Goal: Information Seeking & Learning: Learn about a topic

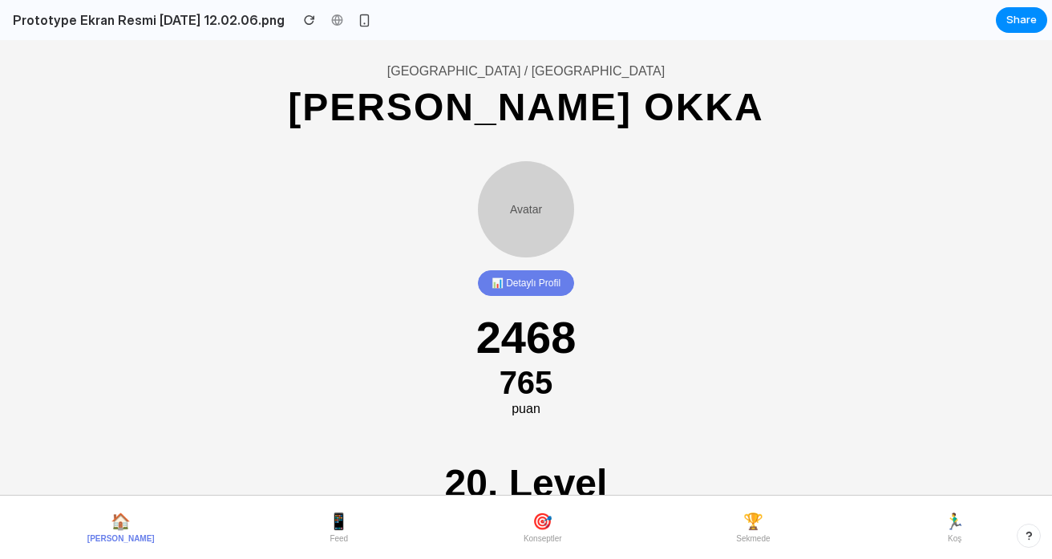
scroll to position [73, 0]
click at [536, 277] on button "📊 Detaylı Profil" at bounding box center [526, 284] width 96 height 26
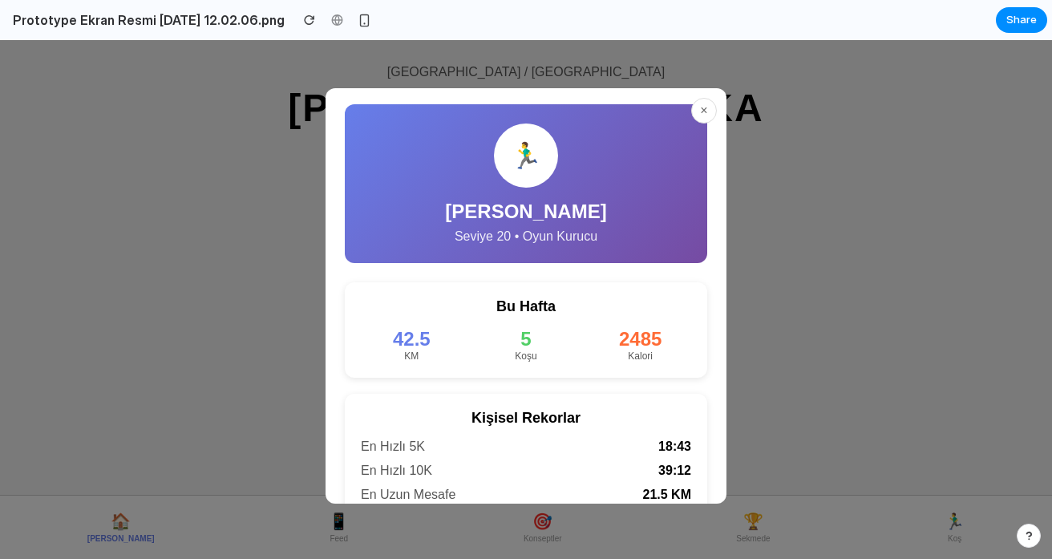
scroll to position [144, 0]
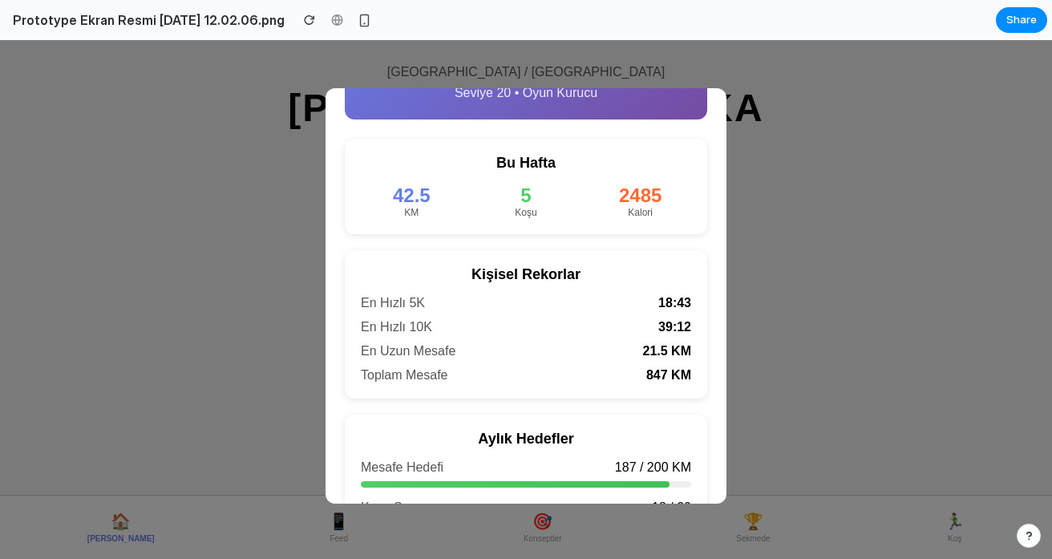
drag, startPoint x: 806, startPoint y: 390, endPoint x: 723, endPoint y: 350, distance: 91.5
click at [806, 390] on div "× 🏃‍♂️ [PERSON_NAME] Okka Seviye 20 • Oyun Kurucu Bu Hafta 42.5 KM 5 Koşu 2485 …" at bounding box center [526, 299] width 1052 height 519
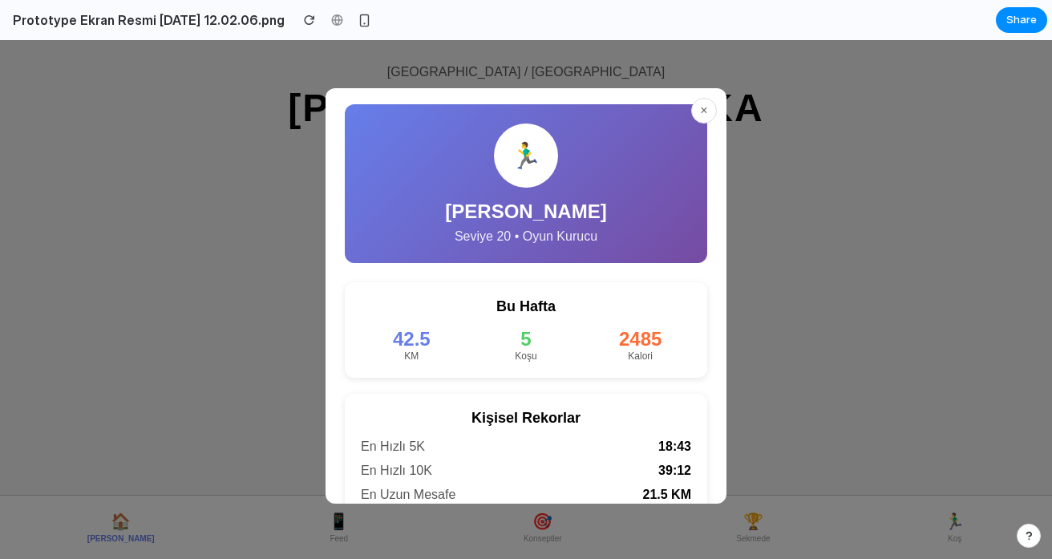
click at [713, 115] on button "×" at bounding box center [704, 111] width 26 height 26
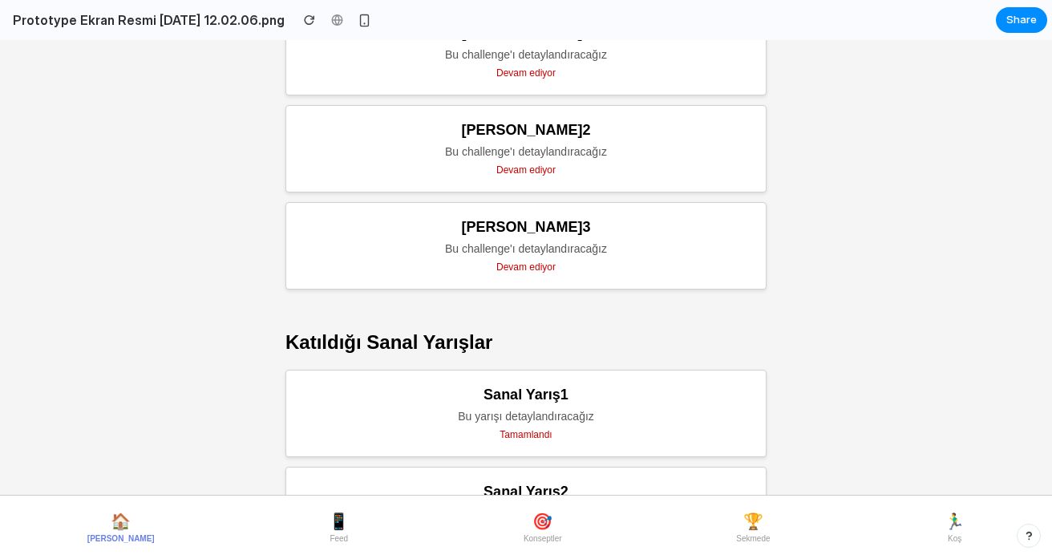
scroll to position [922, 0]
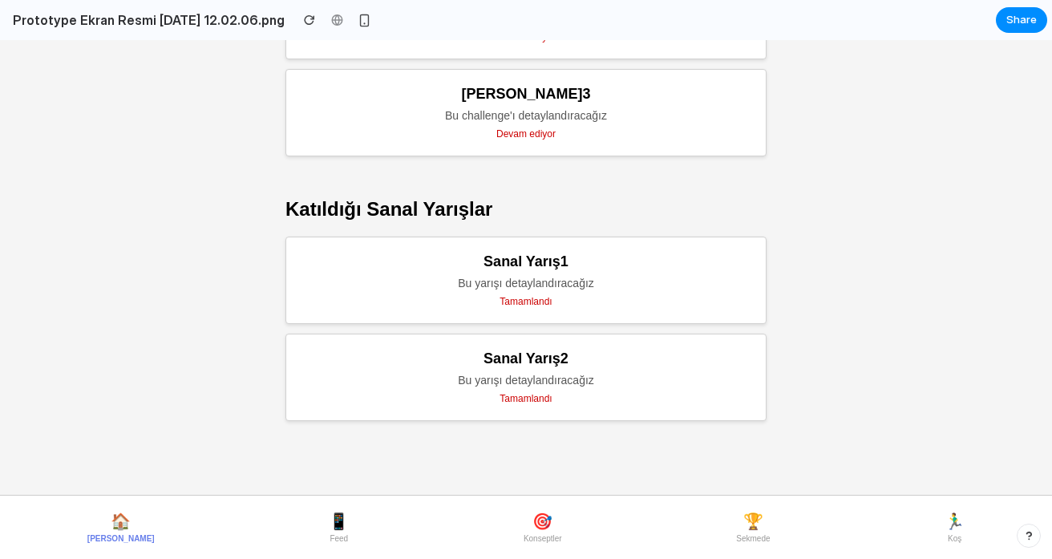
click at [742, 536] on span "Sekmede" at bounding box center [753, 538] width 34 height 9
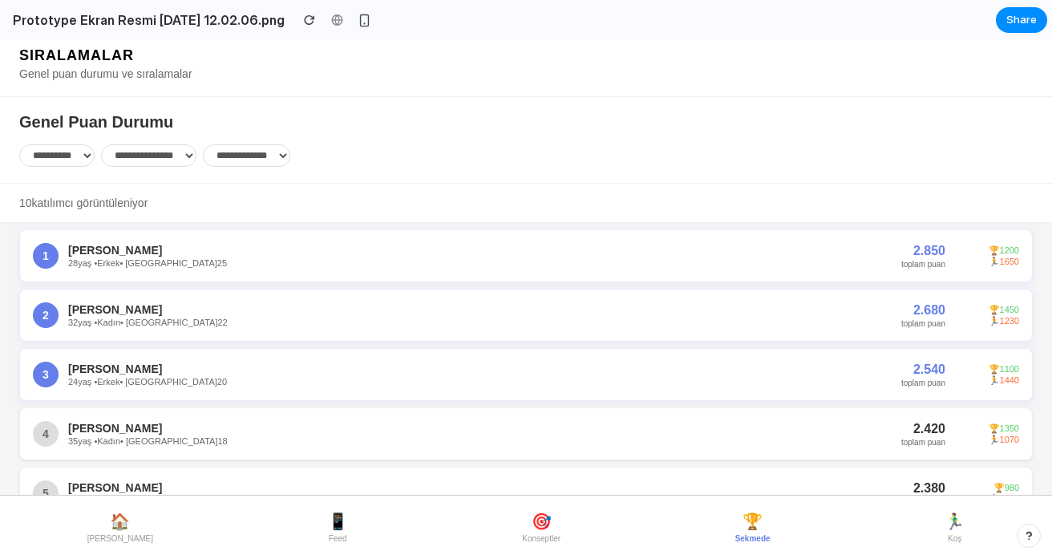
scroll to position [0, 0]
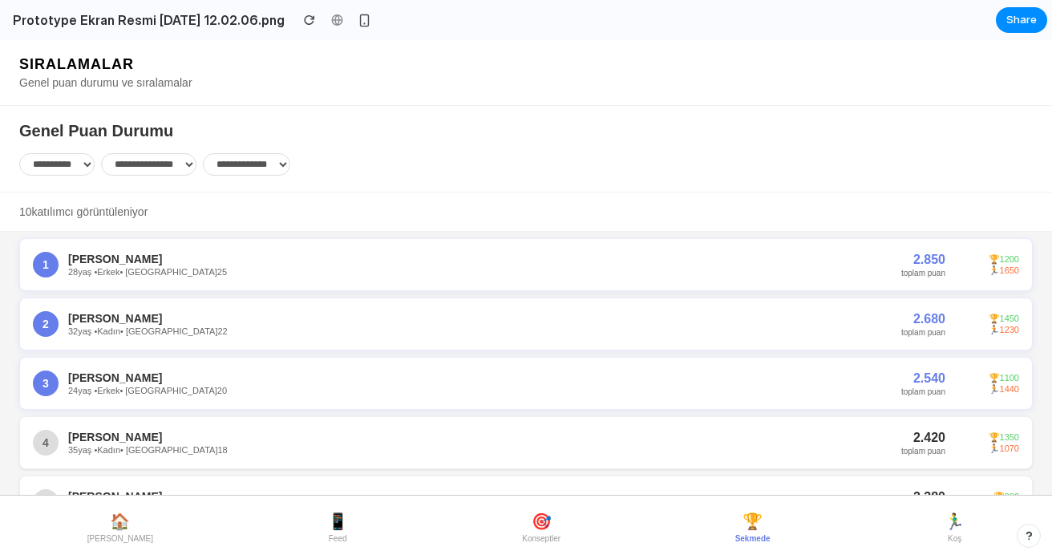
click at [729, 525] on button "🏆 Sekmede" at bounding box center [753, 527] width 48 height 44
click at [942, 527] on button "🏃‍♂️ Koş" at bounding box center [954, 527] width 33 height 44
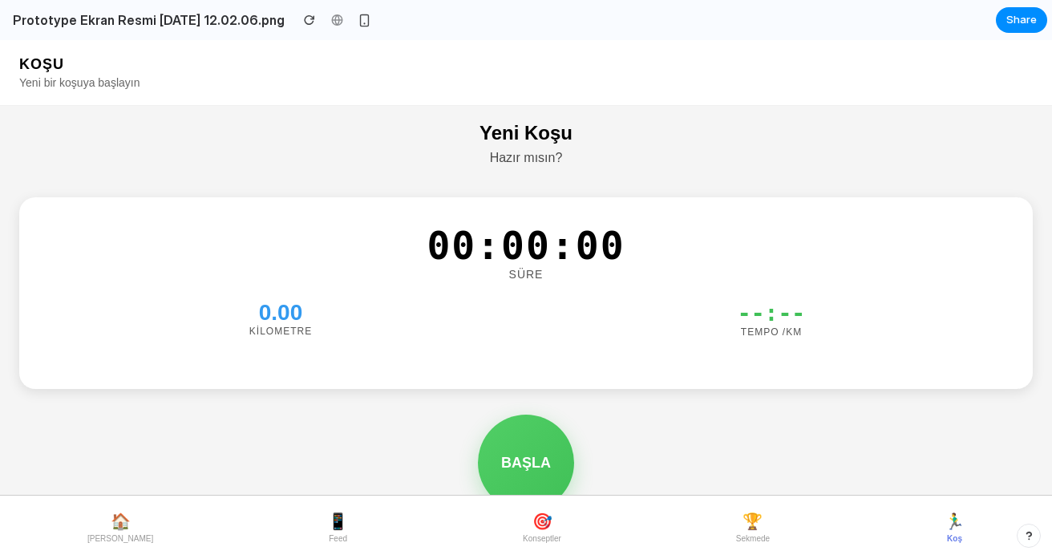
click at [517, 545] on button "🎯 Konseptler" at bounding box center [542, 527] width 51 height 44
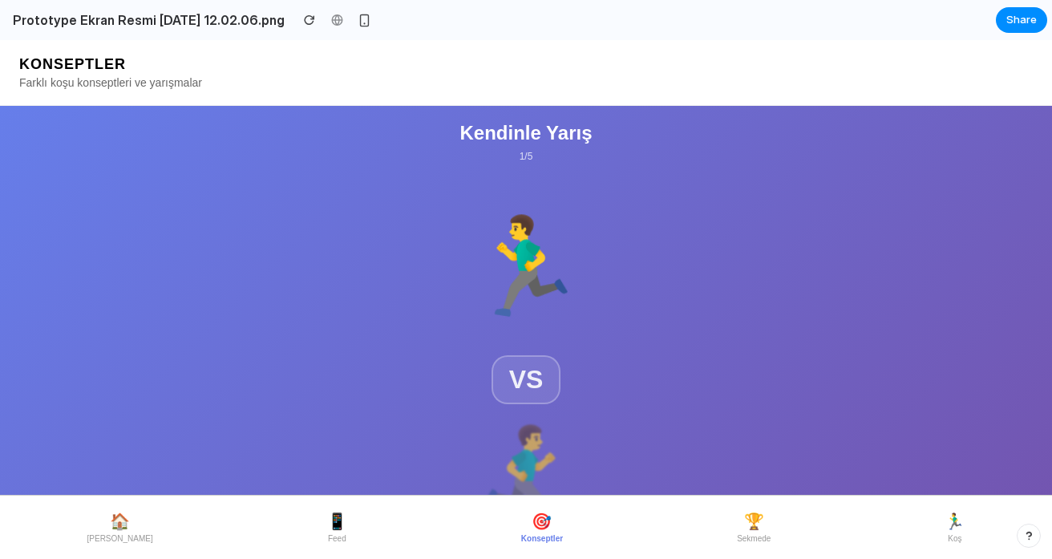
click at [338, 528] on nav "🏠 [PERSON_NAME] 📱 Feed 🎯 Konseptler 🏆 Sekmede 🏃‍♂️ Koş" at bounding box center [526, 527] width 1052 height 63
click at [327, 527] on span "📱" at bounding box center [337, 521] width 20 height 19
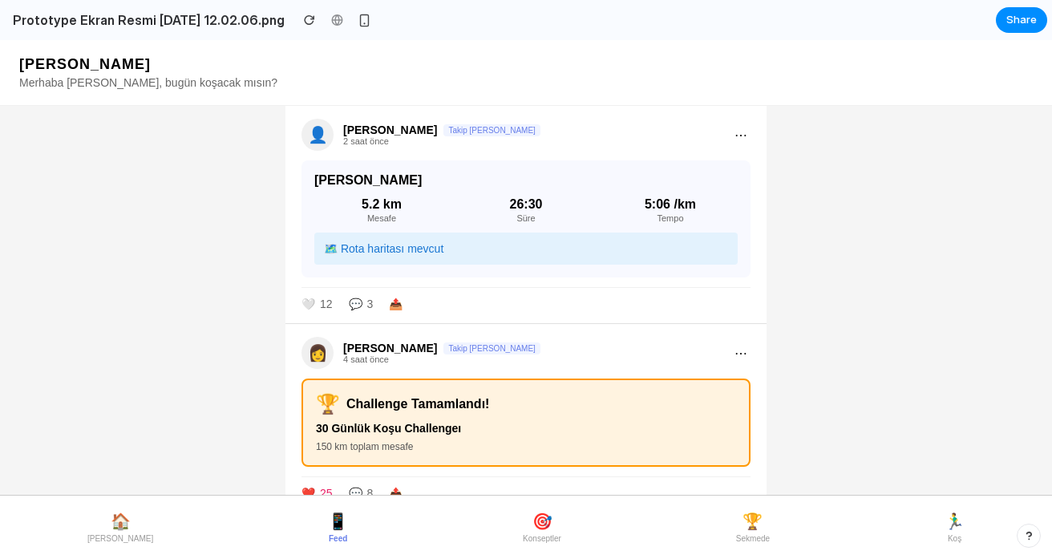
click at [122, 505] on button "🏠 [PERSON_NAME]" at bounding box center [120, 527] width 79 height 44
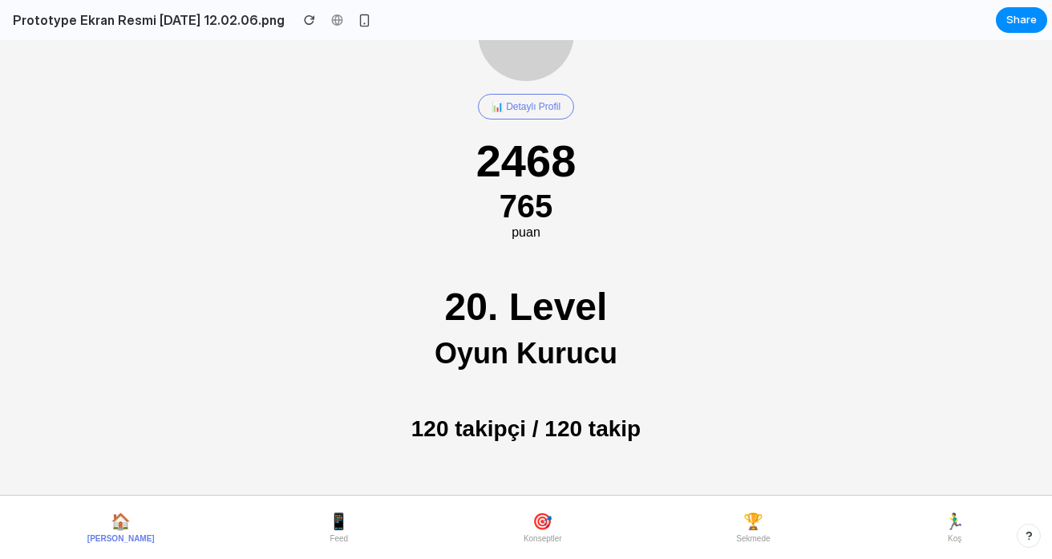
scroll to position [249, 0]
click at [528, 107] on button "📊 Detaylı Profil" at bounding box center [526, 108] width 96 height 26
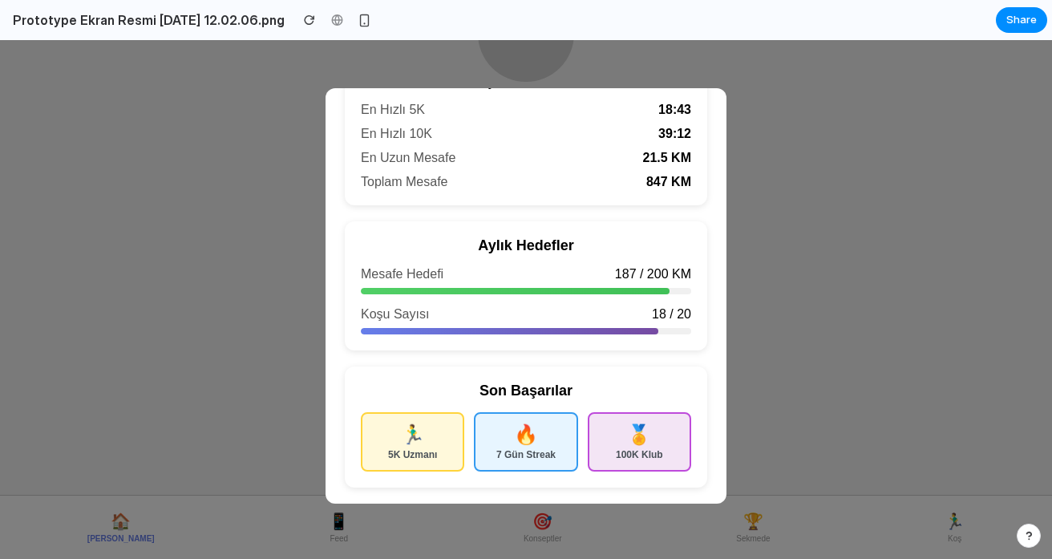
scroll to position [342, 0]
click at [780, 342] on div "× 🏃‍♂️ [PERSON_NAME] Okka Seviye 20 • Oyun Kurucu Bu Hafta 42.5 KM 5 Koşu 2485 …" at bounding box center [526, 299] width 1052 height 519
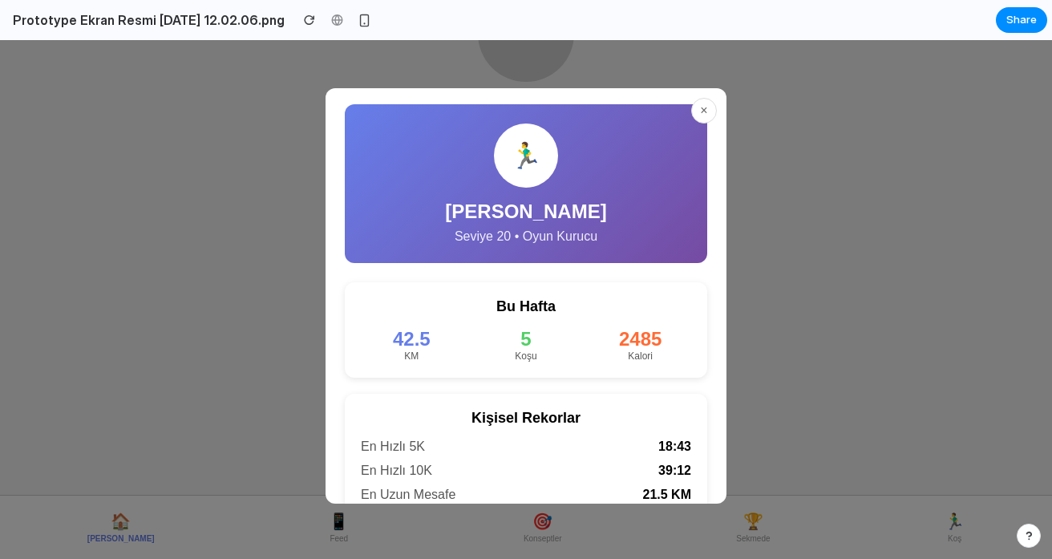
click at [701, 112] on button "×" at bounding box center [704, 111] width 26 height 26
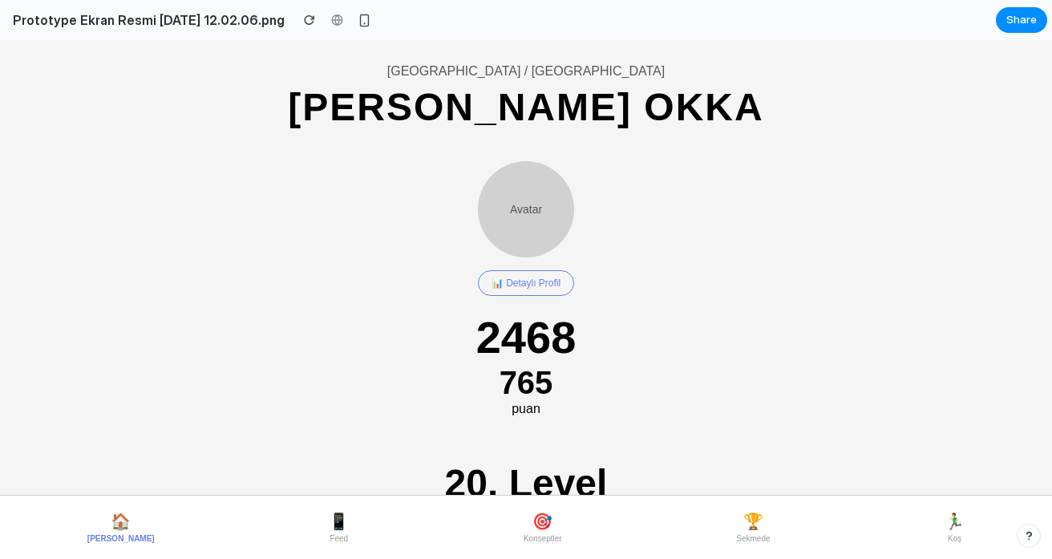
scroll to position [68, 0]
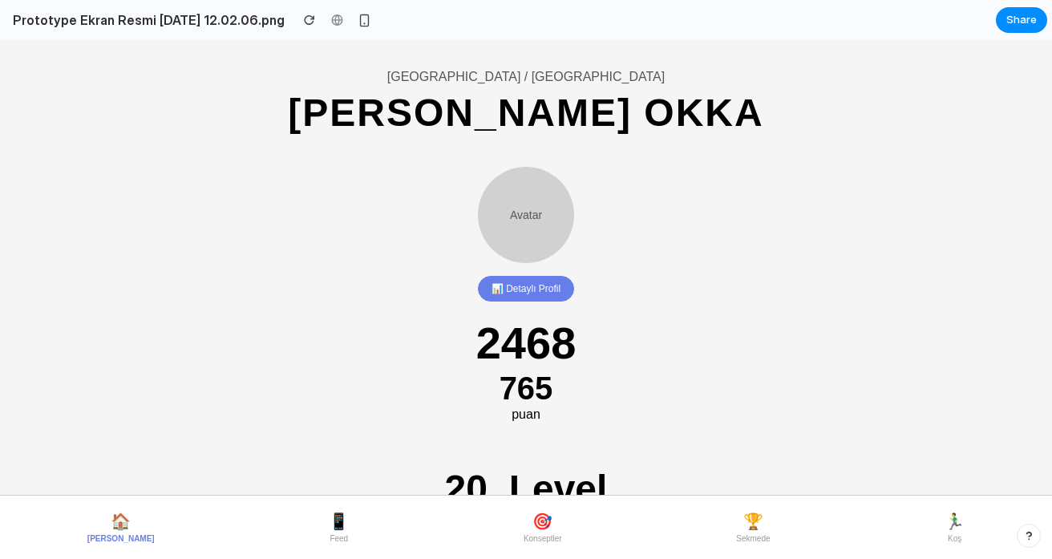
click at [557, 294] on button "📊 Detaylı Profil" at bounding box center [526, 289] width 96 height 26
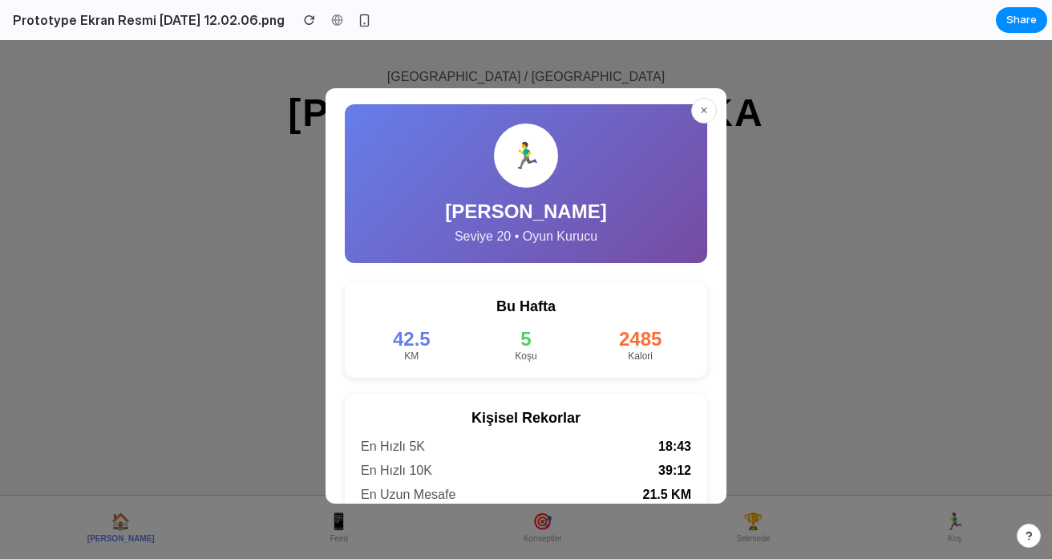
scroll to position [0, 0]
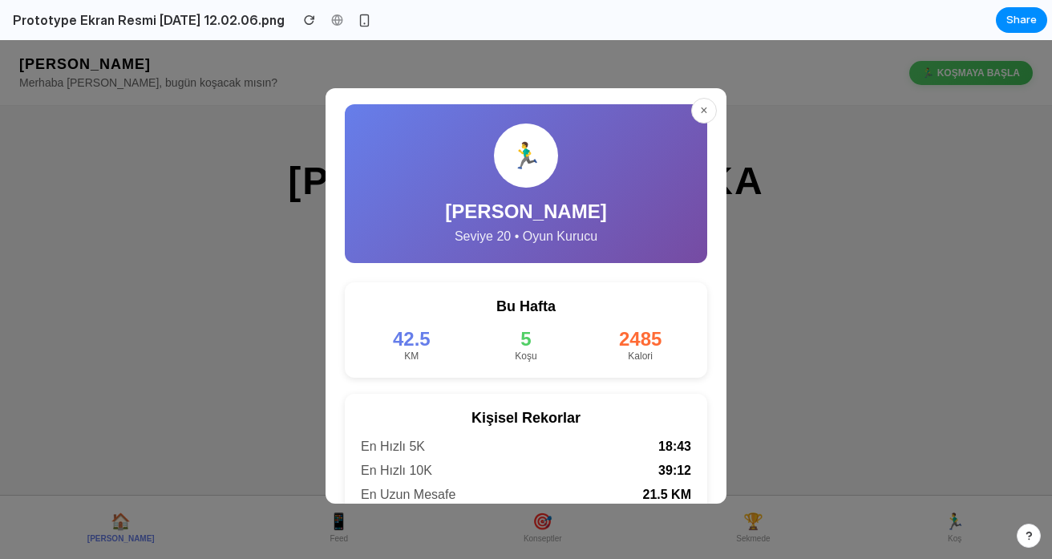
click at [792, 266] on div "× 🏃‍♂️ [PERSON_NAME] Okka Seviye 20 • Oyun Kurucu Bu Hafta 42.5 KM 5 Koşu 2485 …" at bounding box center [526, 299] width 1052 height 519
click at [693, 107] on button "×" at bounding box center [704, 111] width 26 height 26
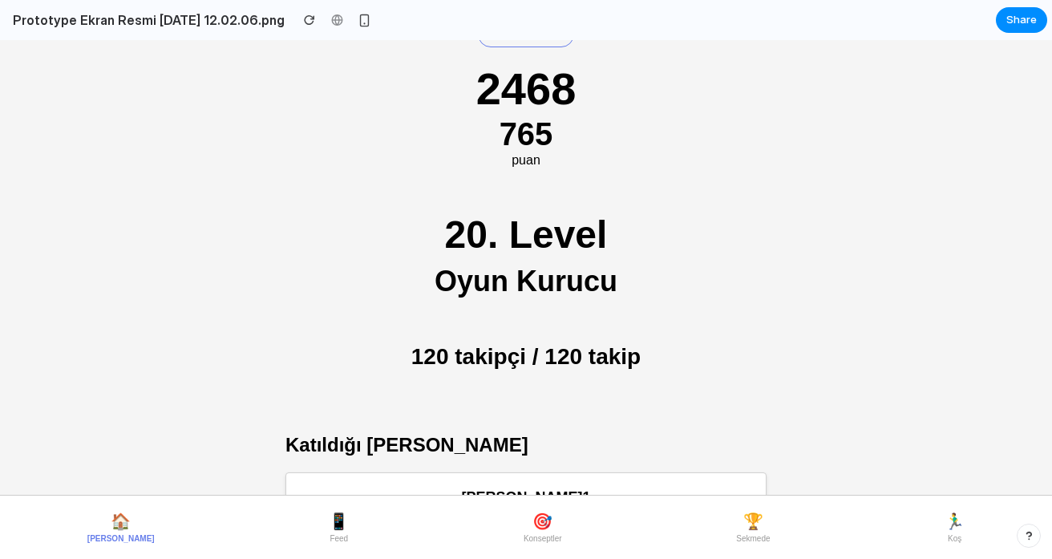
scroll to position [323, 0]
